Goal: Task Accomplishment & Management: Complete application form

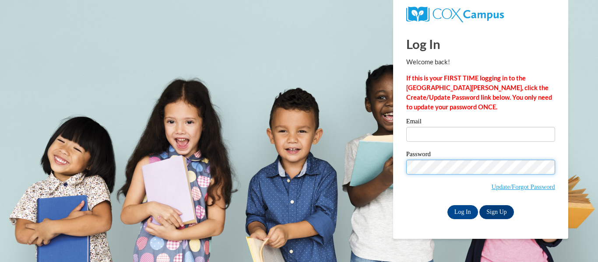
type input "mpjohnso@kusd.edu"
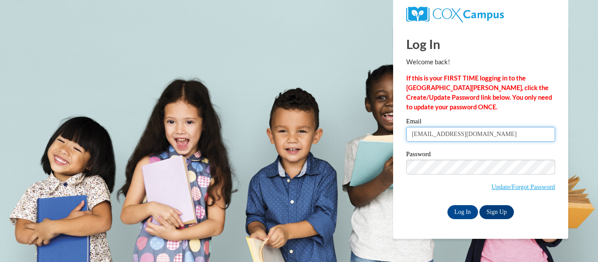
click at [452, 131] on input "mpjohnso@kusd.edu" at bounding box center [480, 134] width 149 height 15
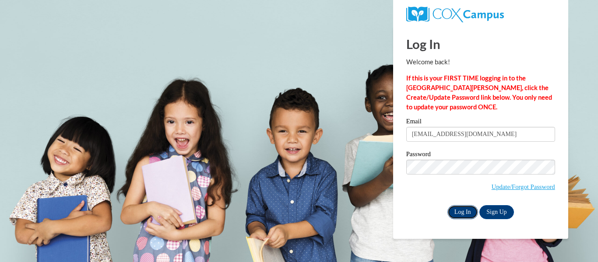
click at [467, 215] on input "Log In" at bounding box center [463, 212] width 31 height 14
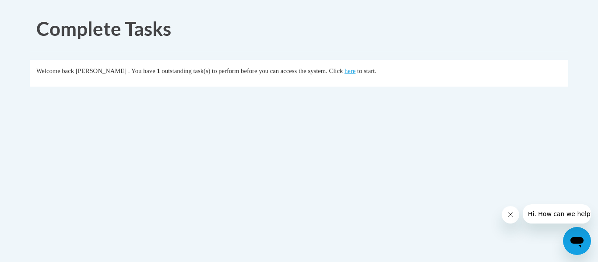
click at [518, 216] on button "Close message from company" at bounding box center [510, 215] width 18 height 18
click at [356, 71] on link "here" at bounding box center [350, 70] width 11 height 7
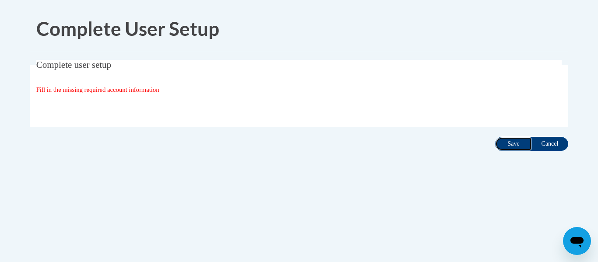
click at [516, 142] on input "Save" at bounding box center [513, 144] width 37 height 14
